Goal: Check status

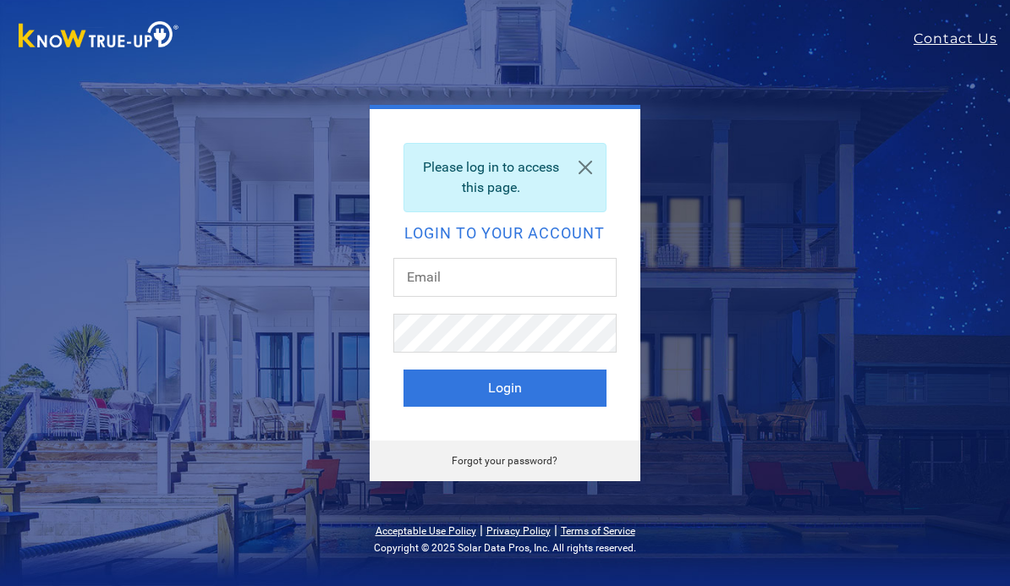
scroll to position [140, 0]
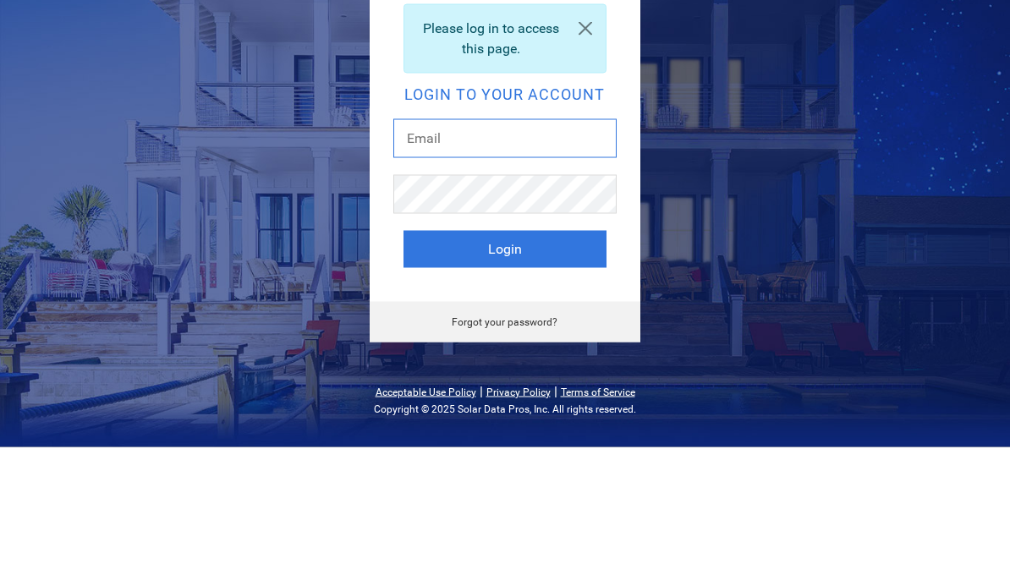
type input "[PERSON_NAME][EMAIL_ADDRESS][DOMAIN_NAME]"
click at [504, 370] on button "Login" at bounding box center [504, 388] width 203 height 37
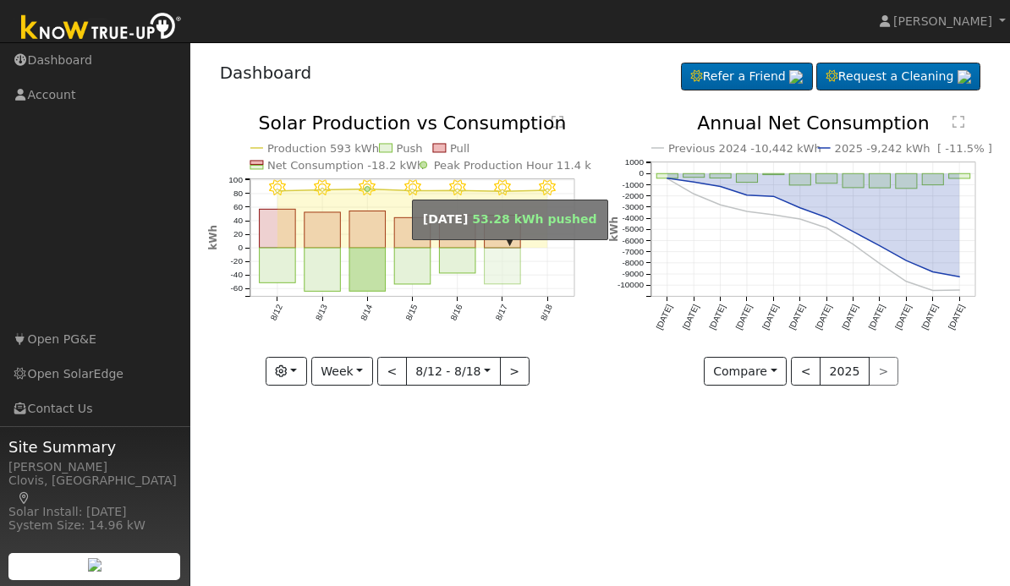
click at [515, 248] on rect "onclick=""" at bounding box center [502, 266] width 36 height 36
type input "[DATE]"
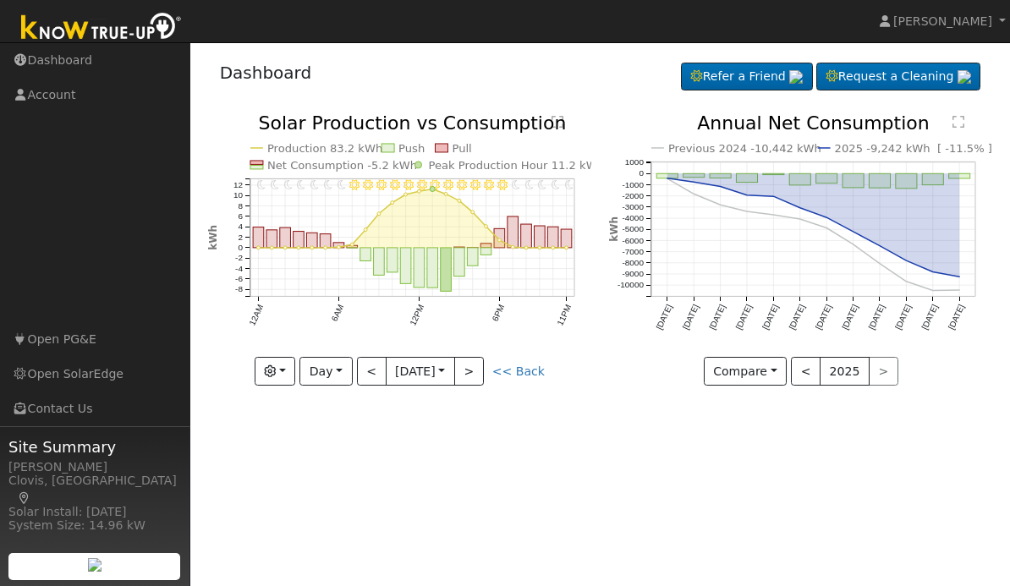
click at [290, 371] on button "button" at bounding box center [275, 371] width 41 height 29
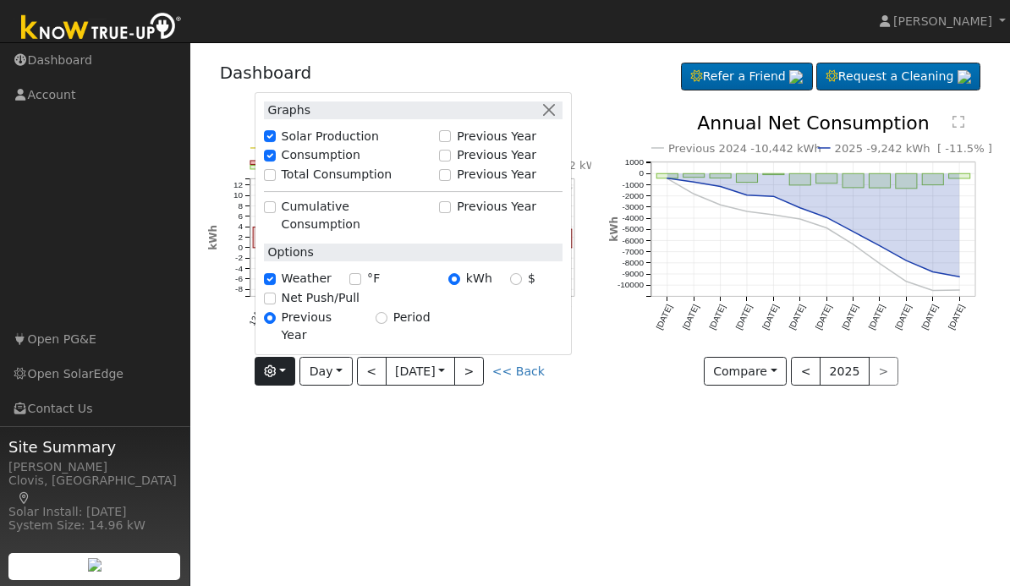
click at [335, 307] on label "Net Push/Pull" at bounding box center [321, 298] width 78 height 18
click at [276, 304] on input "Net Push/Pull" at bounding box center [270, 299] width 12 height 12
checkbox input "true"
click at [546, 450] on div "User Profile First name Last name Email Email Notifications No Emails No Emails…" at bounding box center [600, 314] width 820 height 544
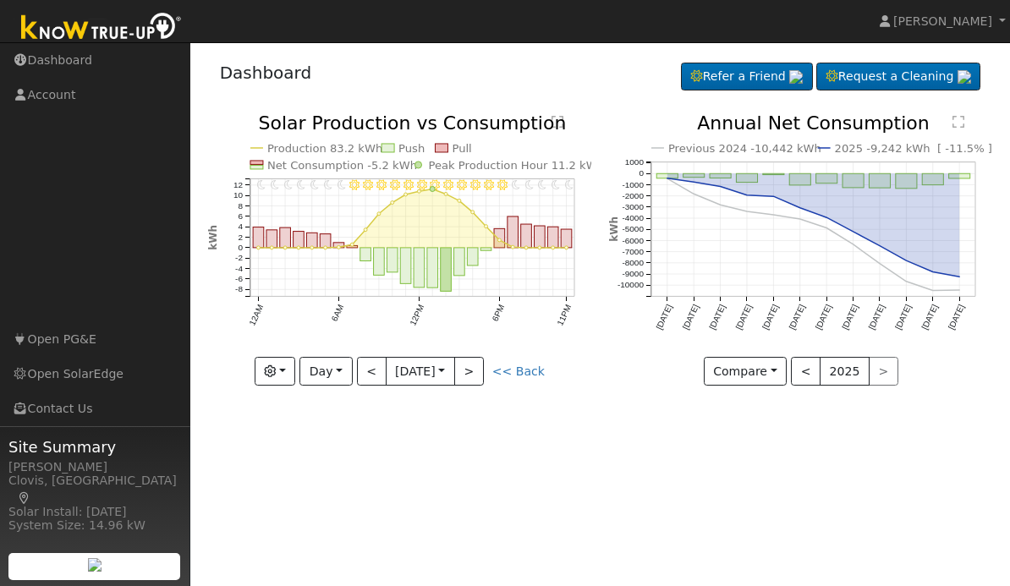
click at [525, 368] on link "<< Back" at bounding box center [518, 372] width 52 height 14
type input "2025-08-12"
